Goal: Task Accomplishment & Management: Use online tool/utility

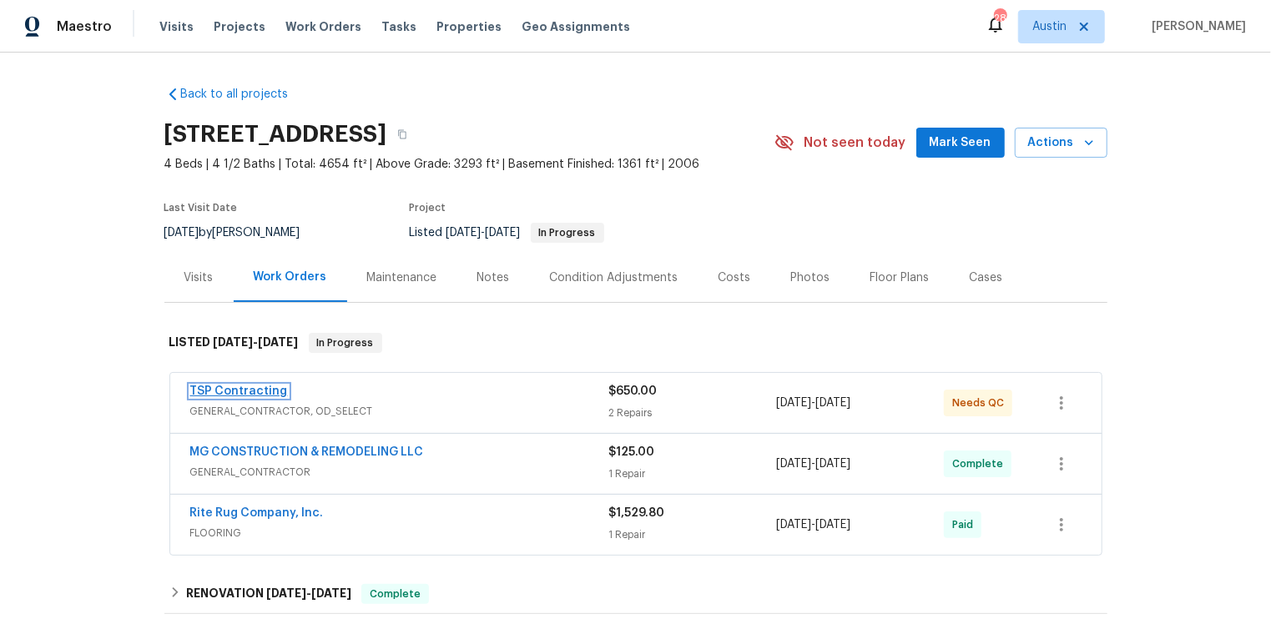
click at [231, 394] on link "TSP Contracting" at bounding box center [239, 392] width 98 height 12
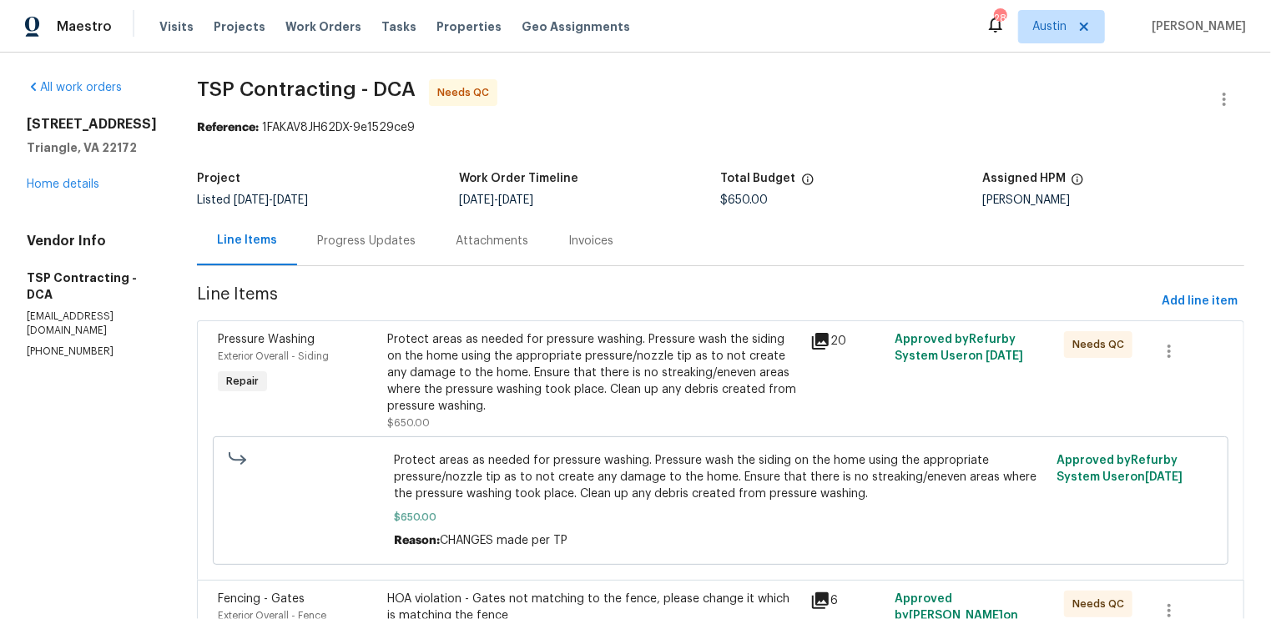
click at [351, 244] on div "Progress Updates" at bounding box center [366, 241] width 99 height 17
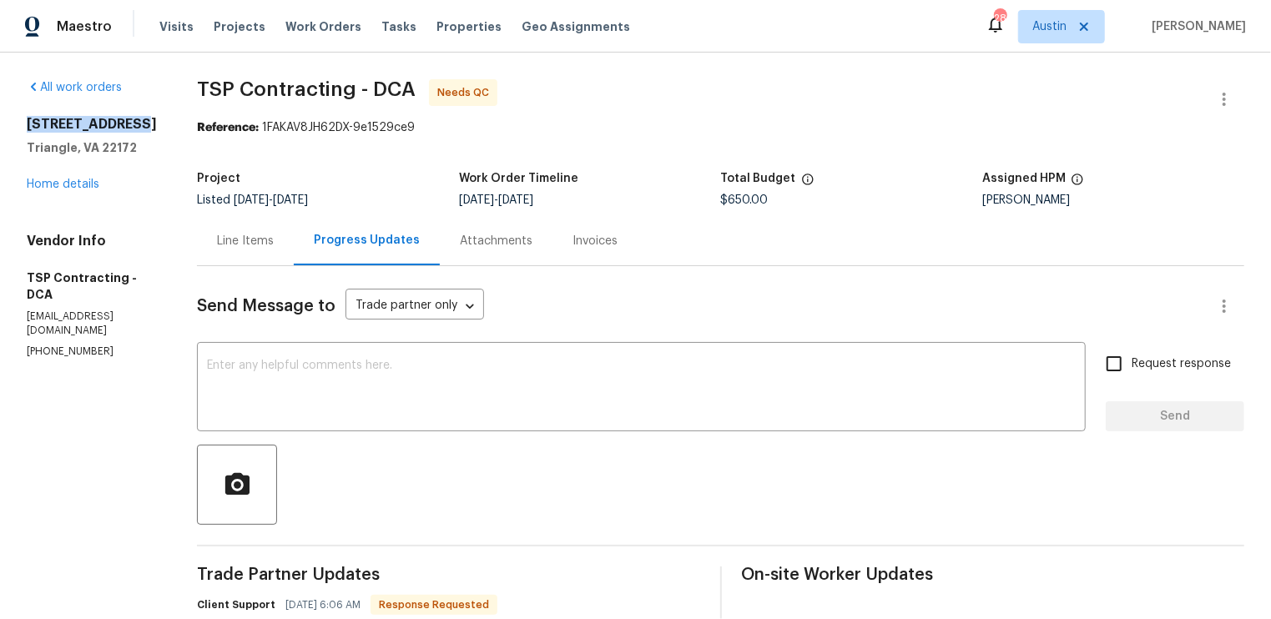
drag, startPoint x: 133, startPoint y: 123, endPoint x: 22, endPoint y: 125, distance: 111.1
copy h2 "[STREET_ADDRESS]"
click at [1221, 98] on icon "button" at bounding box center [1225, 99] width 20 height 20
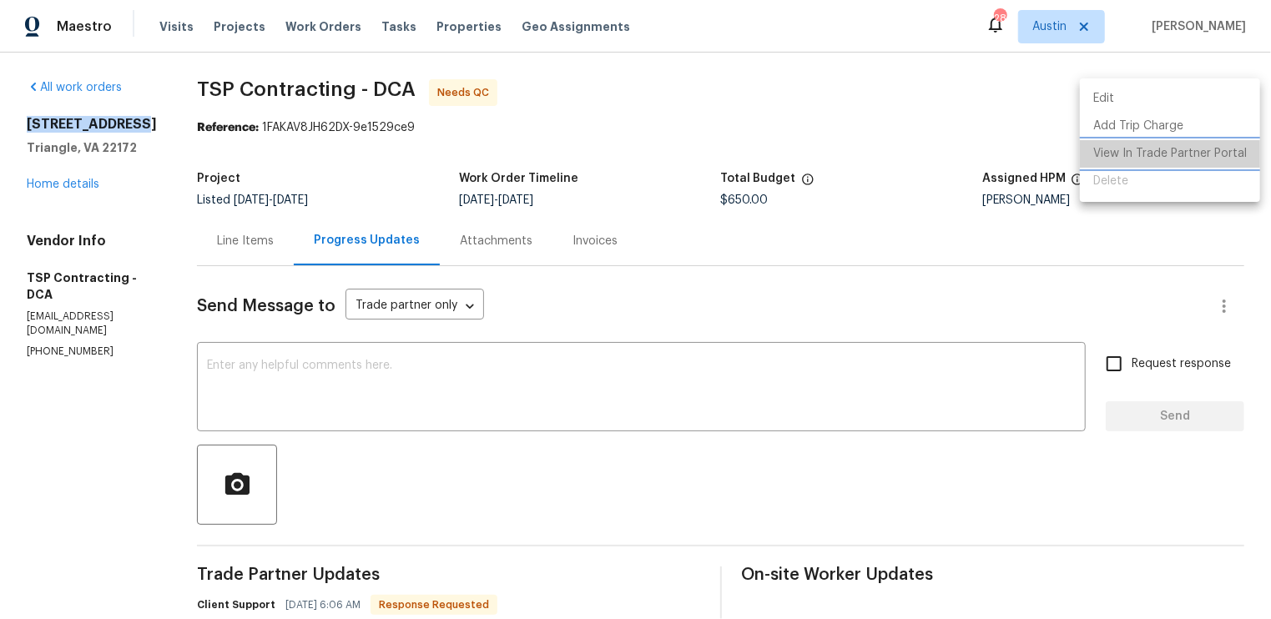
click at [1175, 154] on li "View In Trade Partner Portal" at bounding box center [1170, 154] width 180 height 28
